Goal: Task Accomplishment & Management: Use online tool/utility

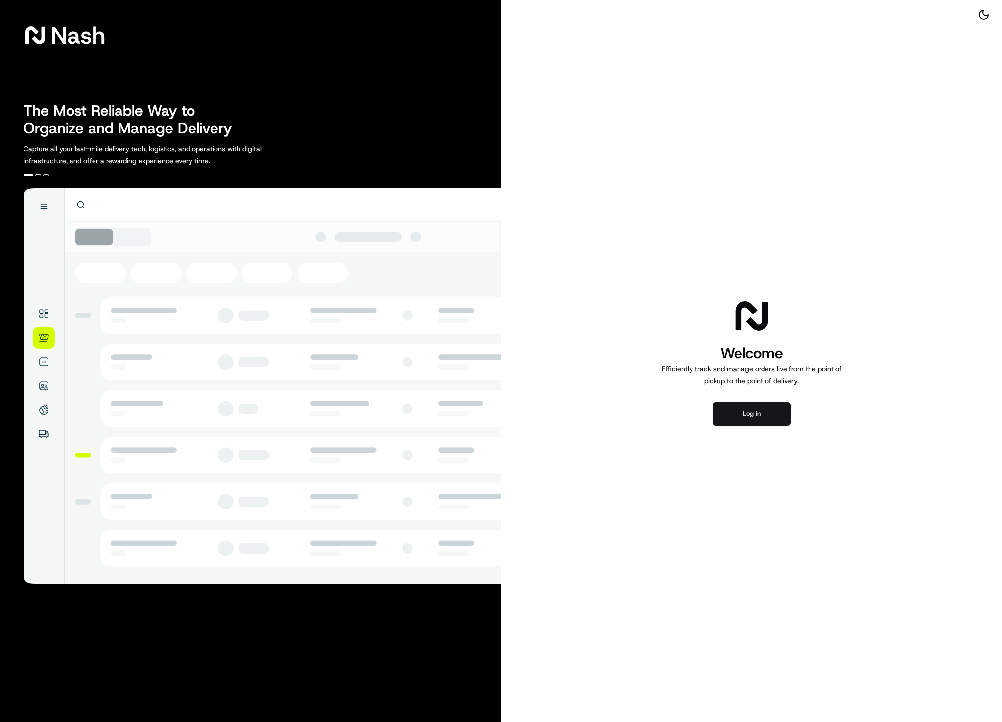
click at [734, 403] on button "Log in" at bounding box center [752, 414] width 78 height 24
